Goal: Book appointment/travel/reservation

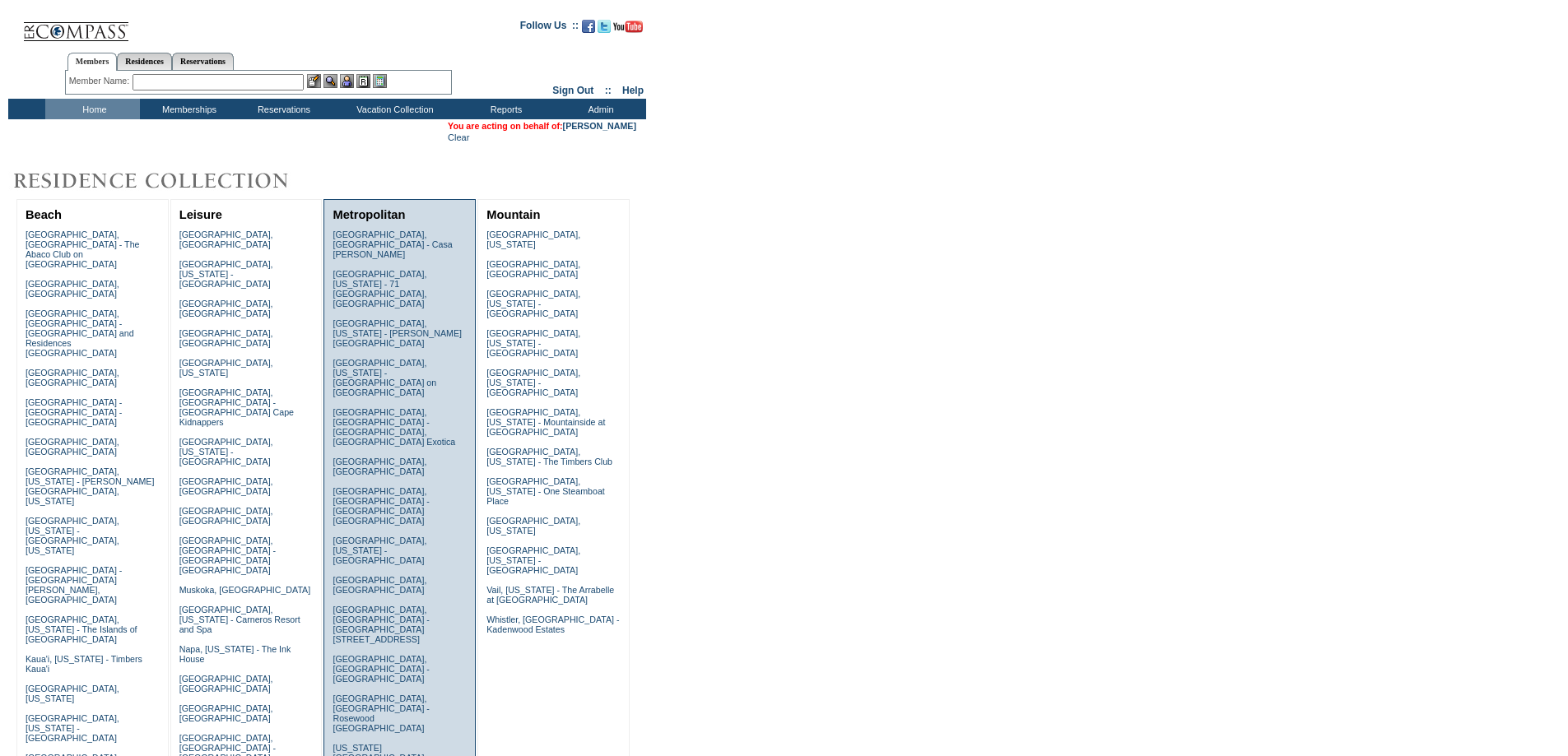
scroll to position [329, 0]
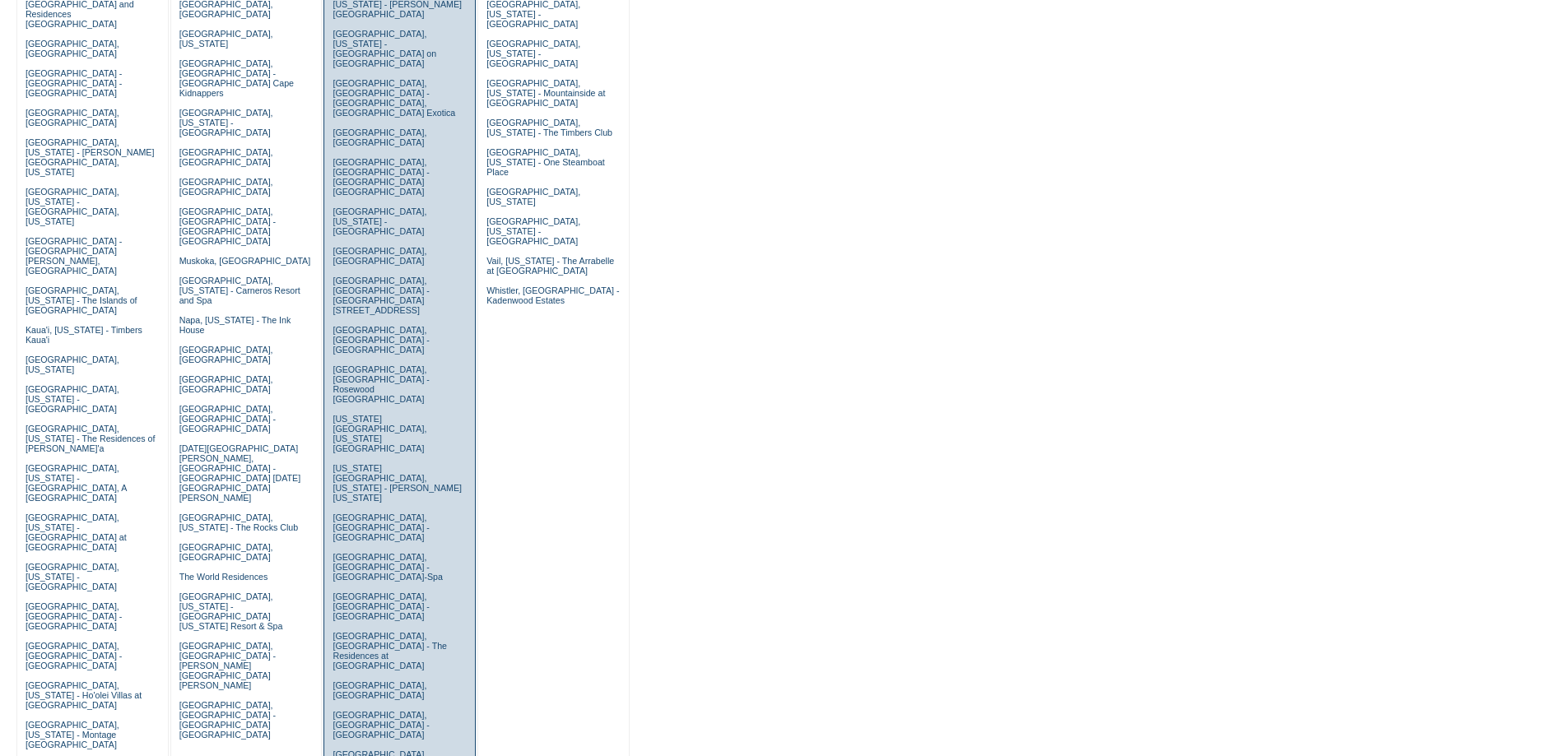
click at [375, 749] on link "[GEOGRAPHIC_DATA], [US_STATE] - The Fairmont Ghirardelli" at bounding box center [386, 764] width 108 height 29
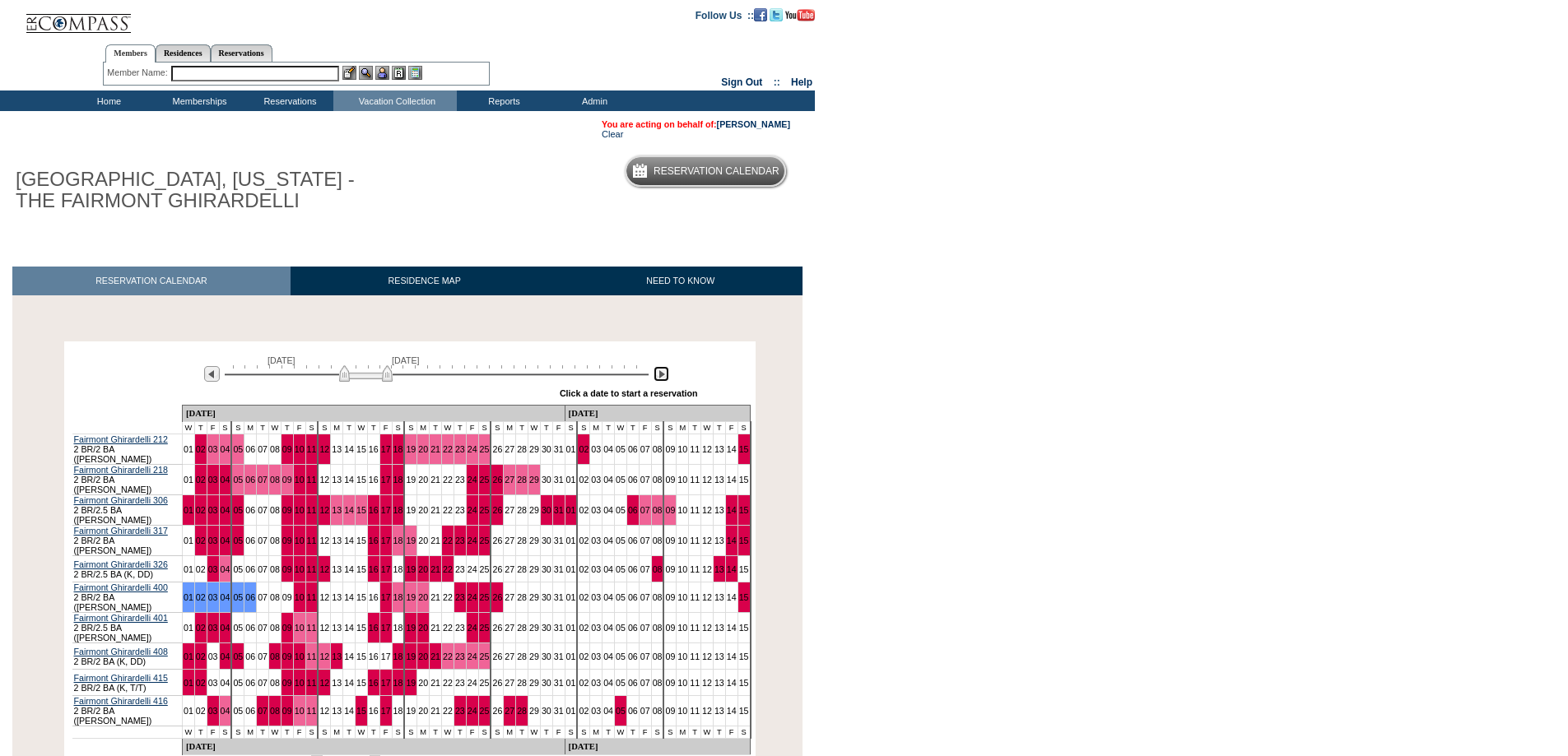
click at [659, 377] on img at bounding box center [661, 374] width 15 height 15
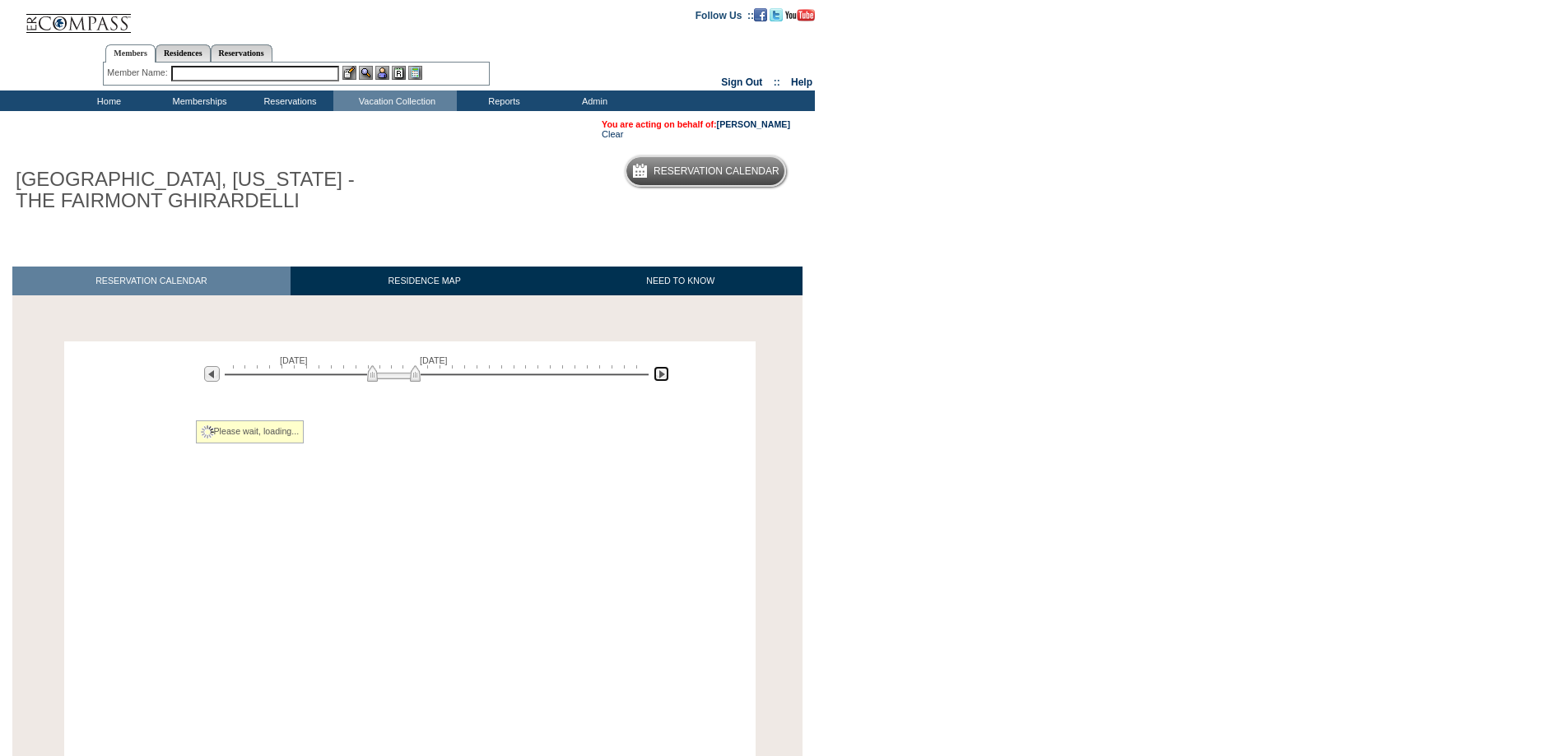
click at [659, 377] on img at bounding box center [661, 374] width 15 height 15
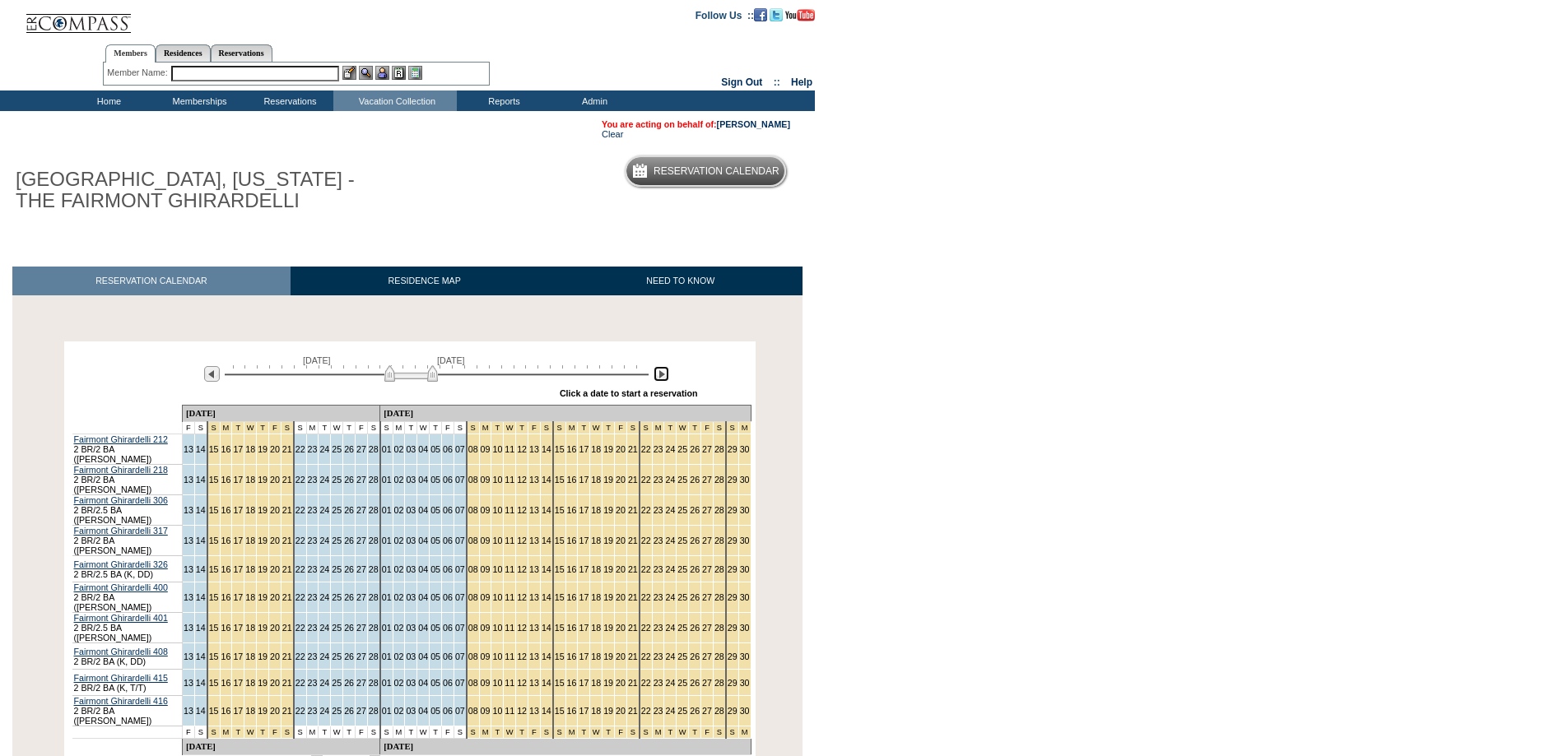
click at [437, 380] on img at bounding box center [411, 373] width 53 height 16
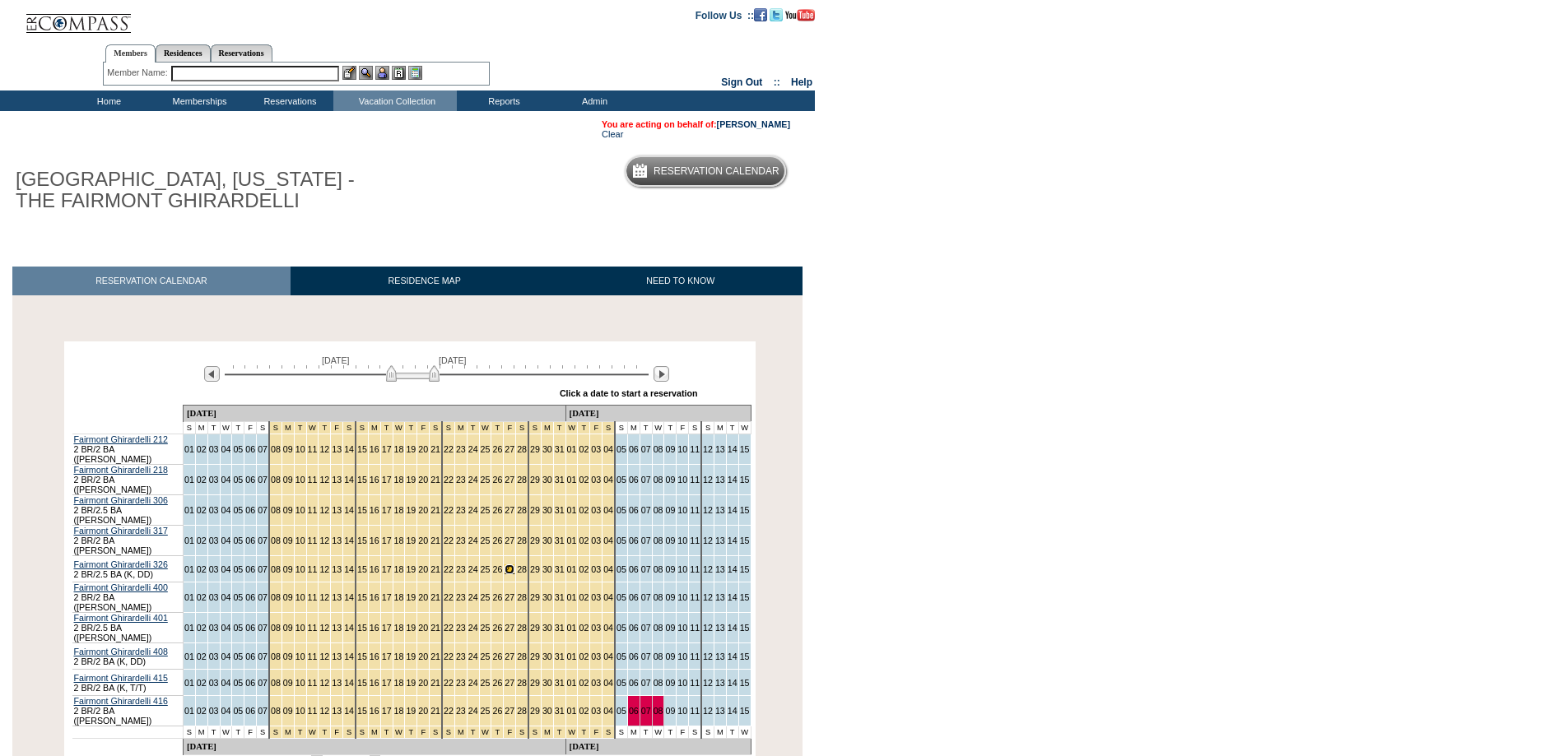
click at [504, 564] on link "27" at bounding box center [509, 569] width 10 height 10
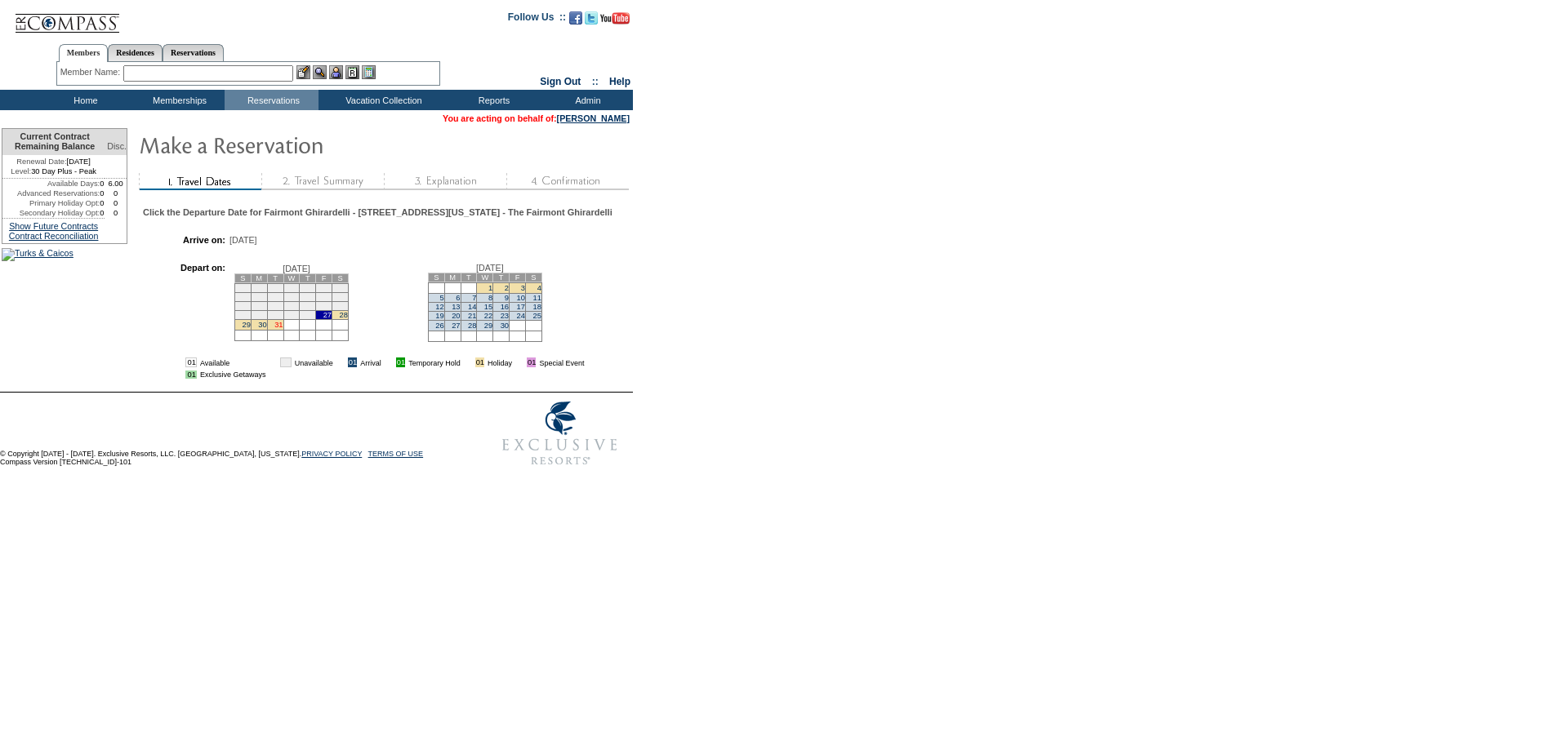
click at [282, 329] on link "31" at bounding box center [278, 325] width 8 height 8
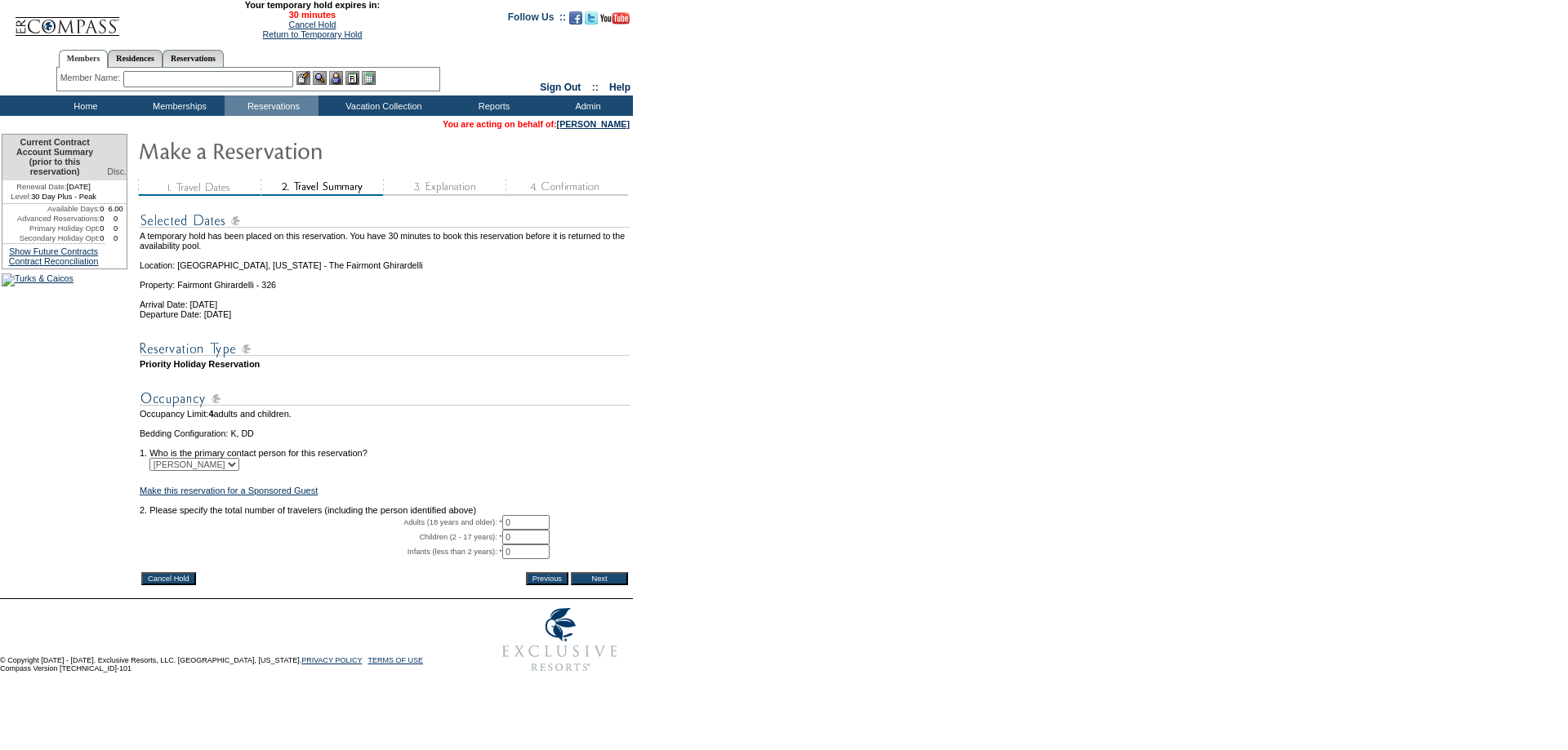
click at [177, 585] on input "Cancel Hold" at bounding box center [169, 578] width 55 height 13
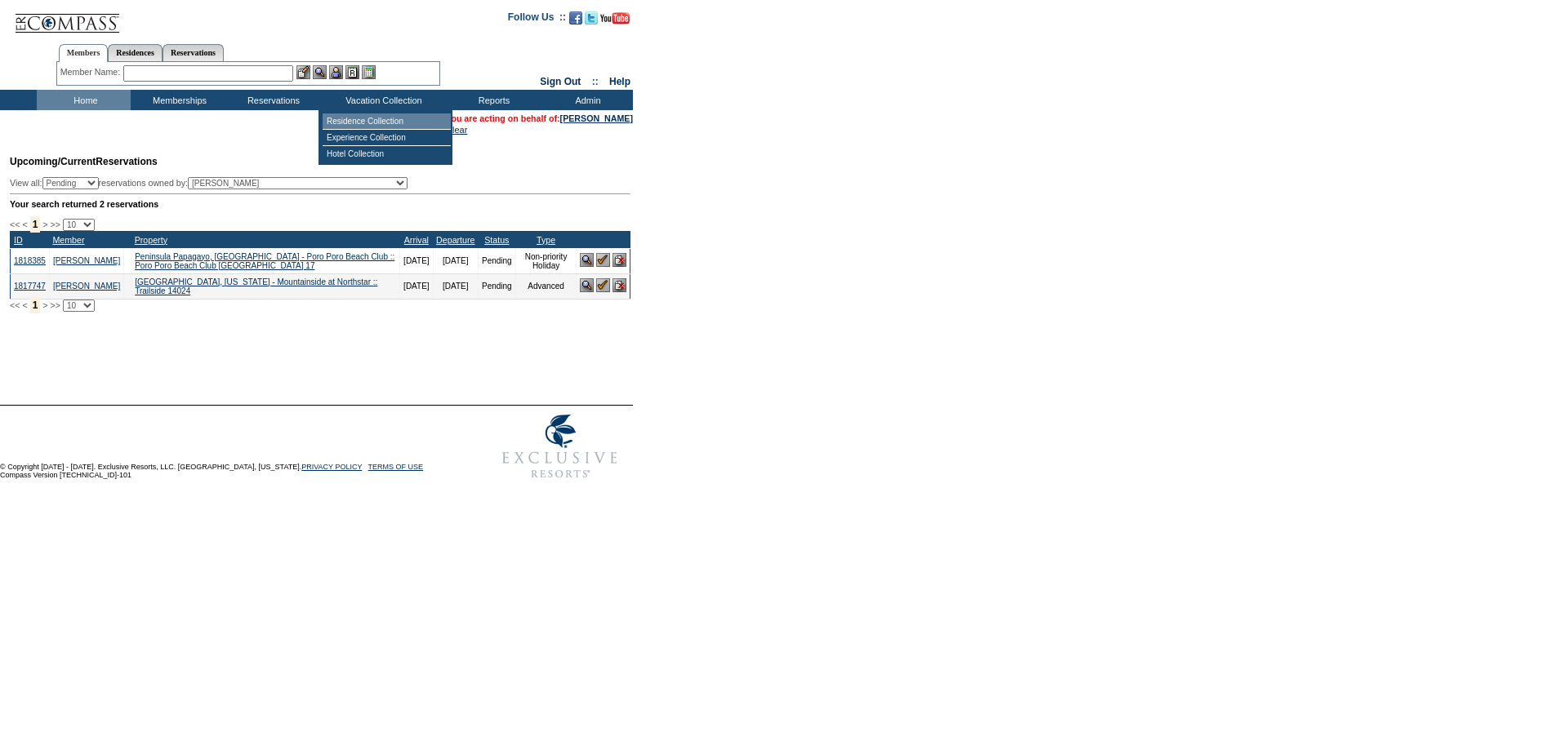
click at [366, 118] on td "Residence Collection" at bounding box center [387, 121] width 128 height 16
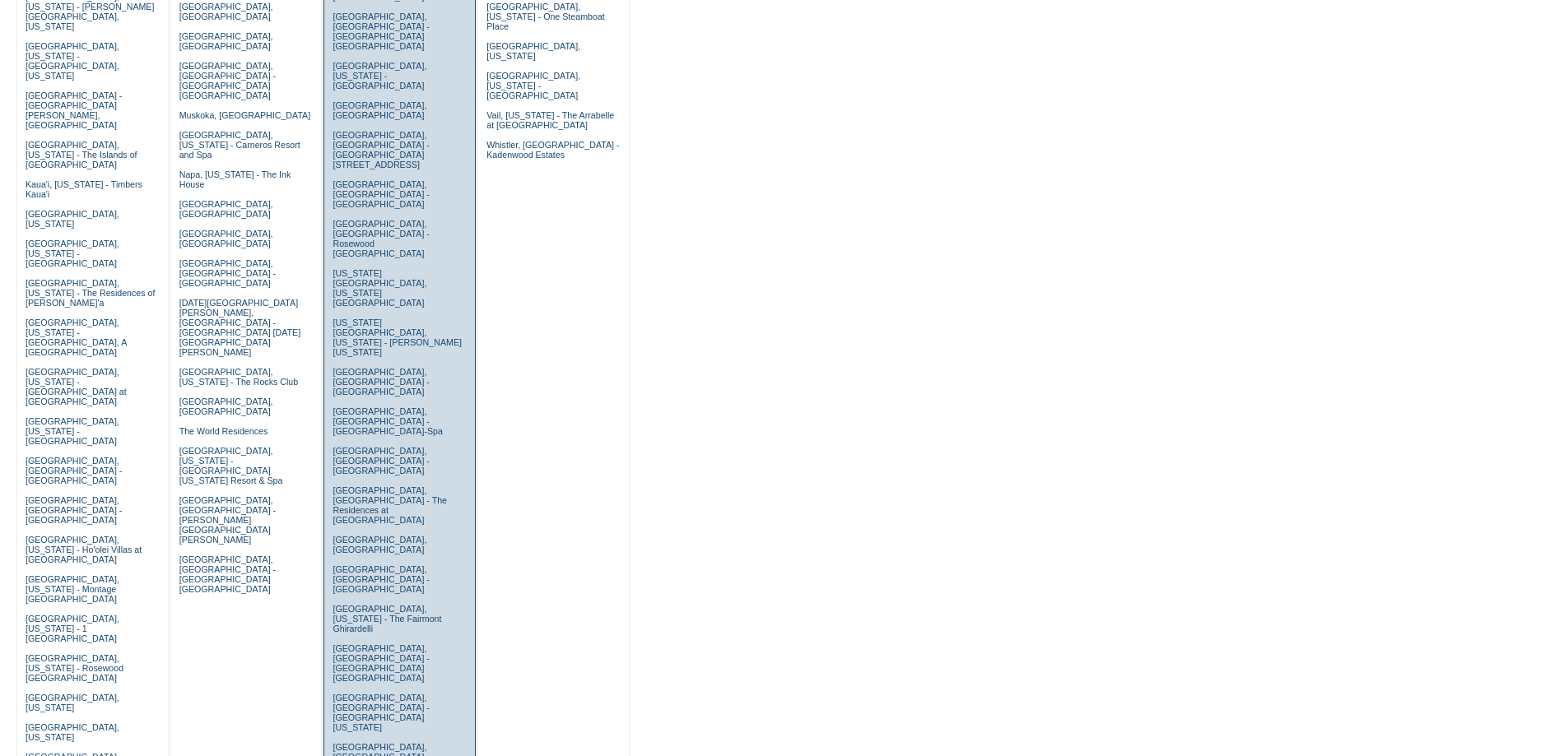
scroll to position [438, 0]
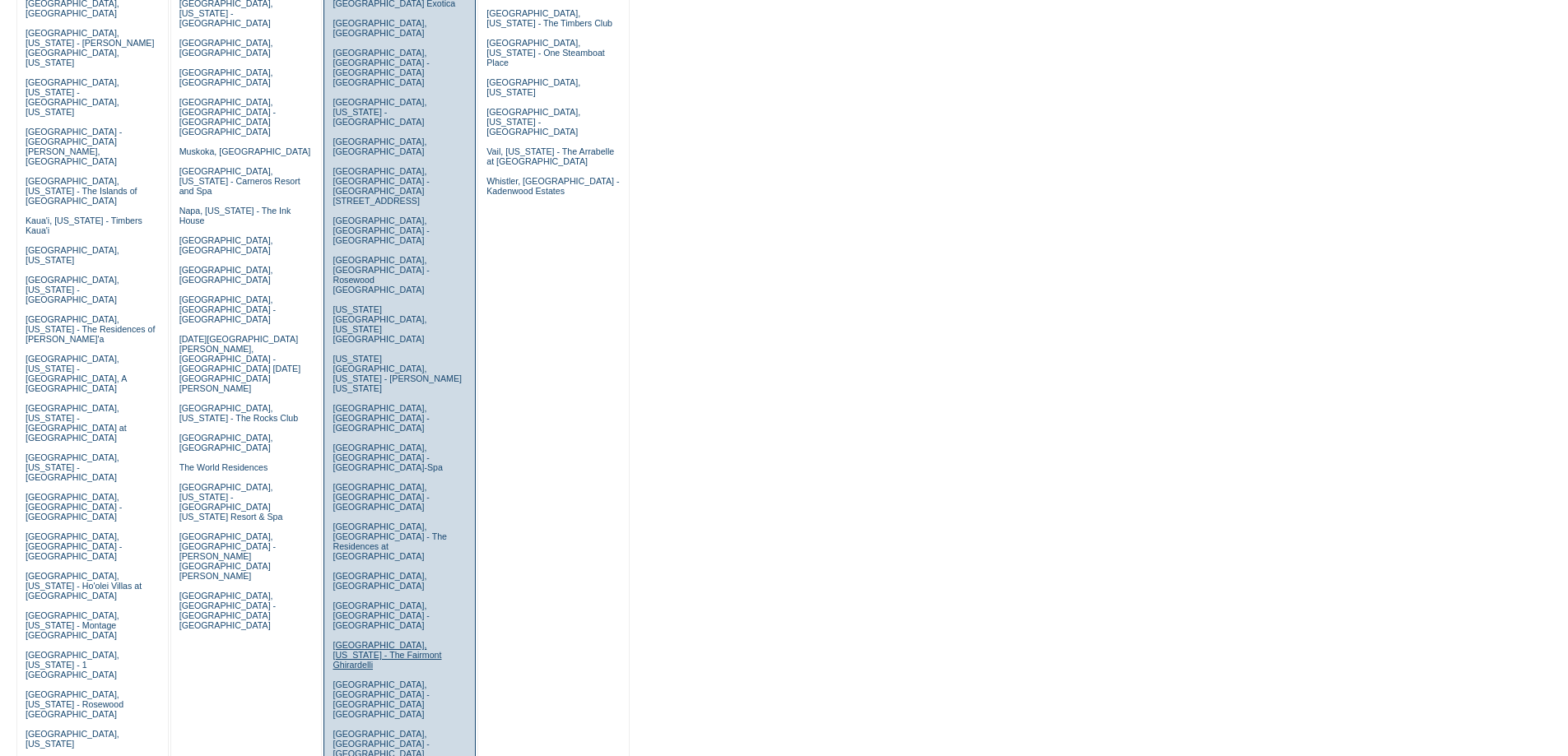
click at [355, 640] on link "[GEOGRAPHIC_DATA], [US_STATE] - The Fairmont Ghirardelli" at bounding box center [386, 654] width 108 height 29
